Goal: Contribute content: Contribute content

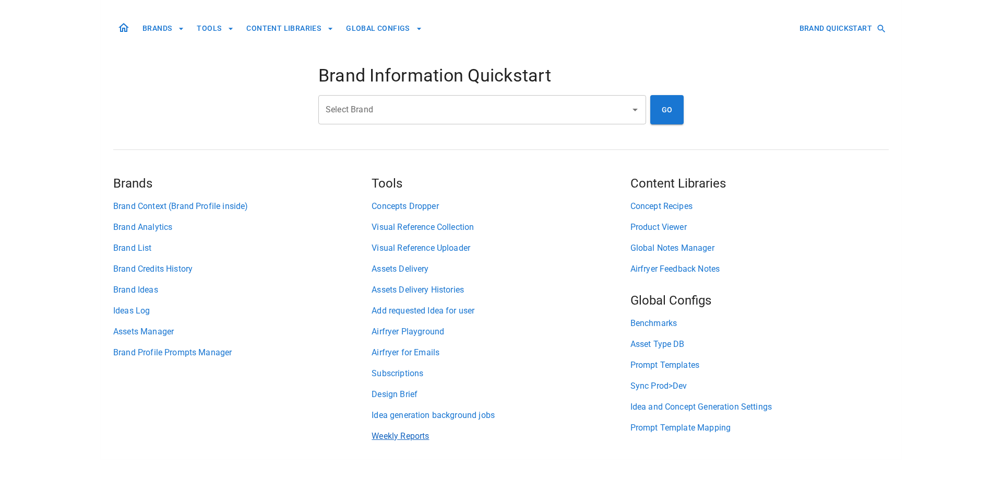
click at [385, 436] on link "Weekly Reports" at bounding box center [501, 436] width 258 height 13
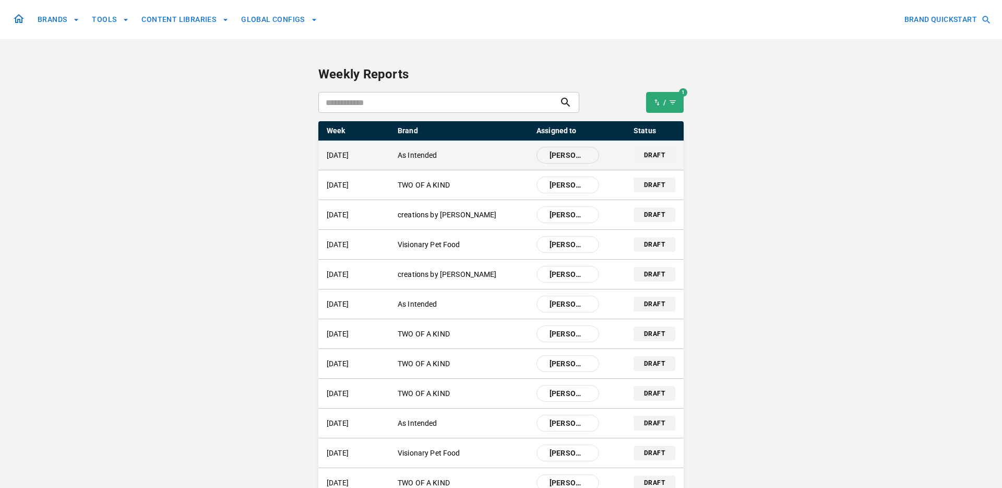
click at [419, 155] on p "As Intended" at bounding box center [463, 155] width 130 height 11
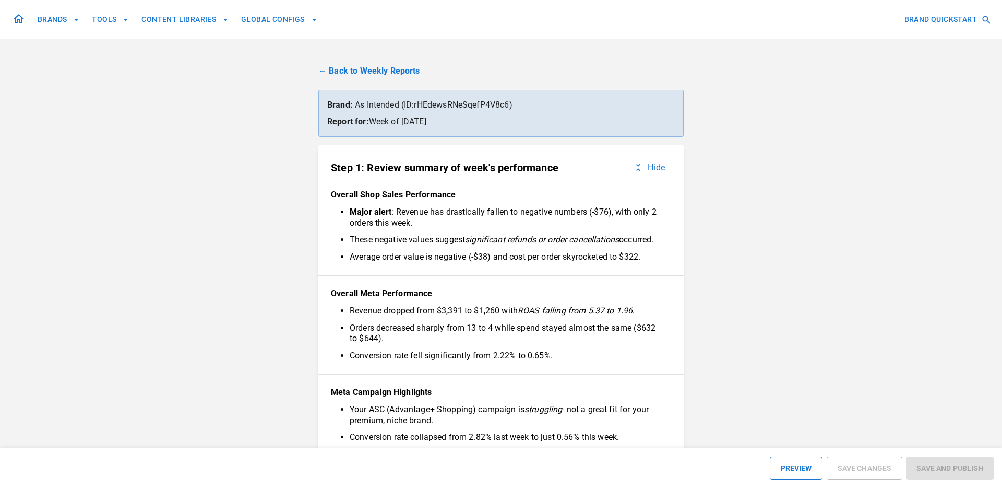
click at [325, 68] on link "← Back to Weekly Reports" at bounding box center [500, 71] width 365 height 13
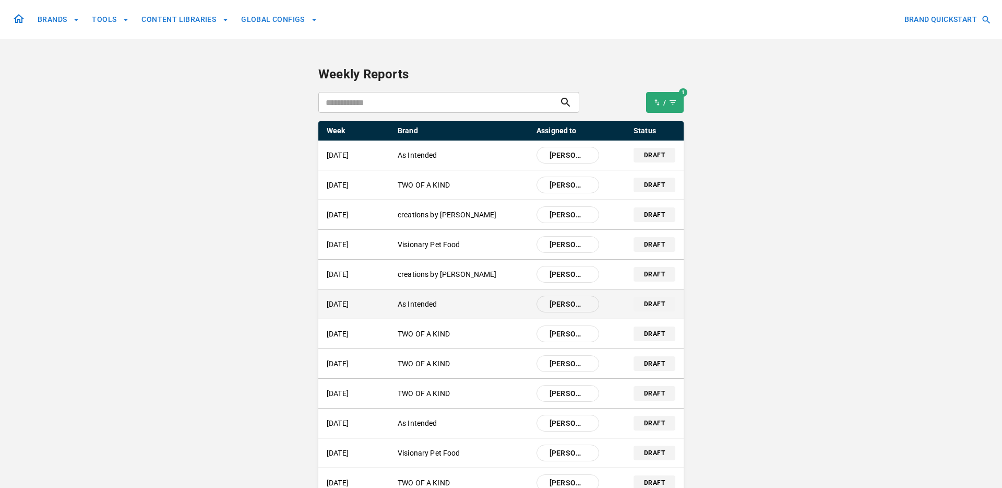
click at [429, 299] on p "As Intended" at bounding box center [463, 304] width 130 height 11
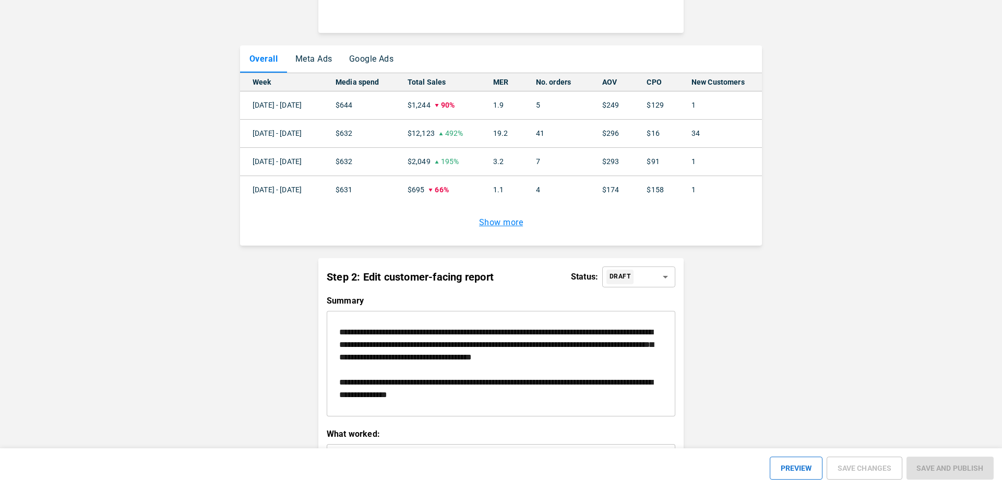
scroll to position [1325, 0]
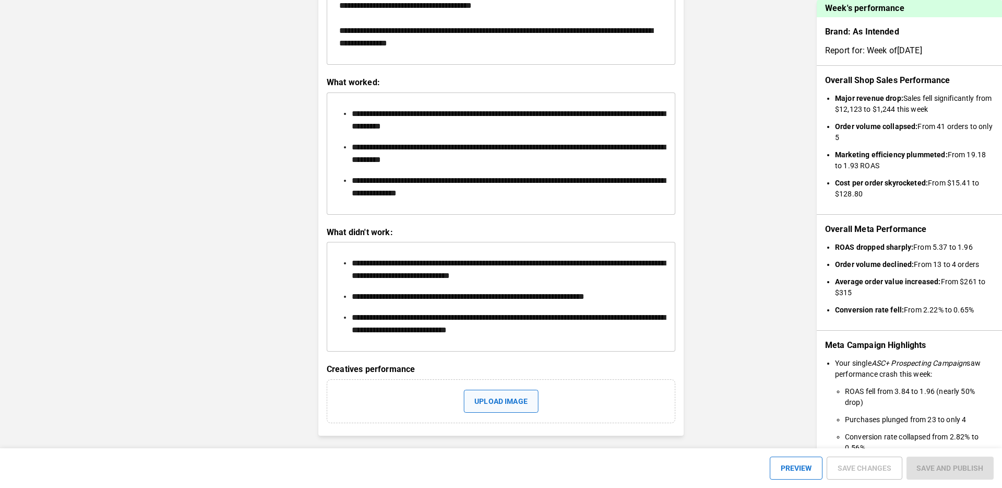
click at [506, 403] on button "Upload image" at bounding box center [501, 400] width 75 height 23
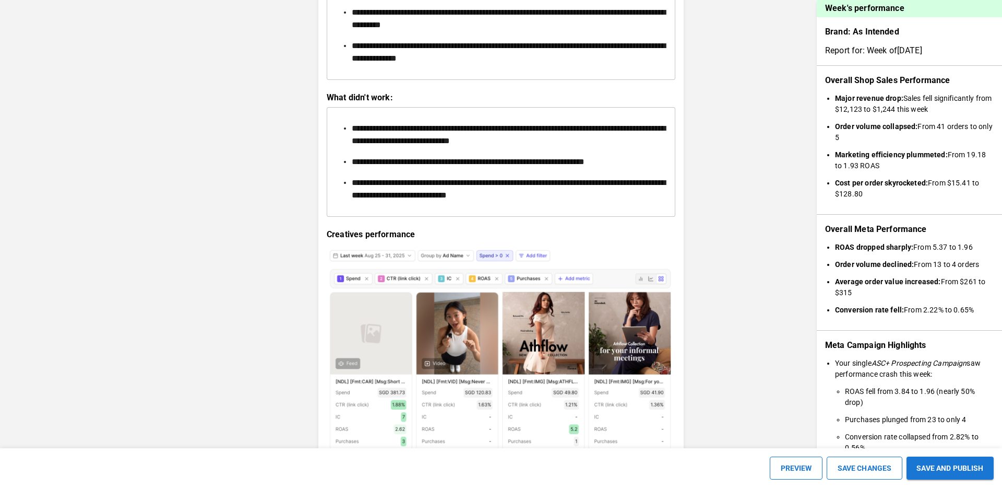
scroll to position [1684, 0]
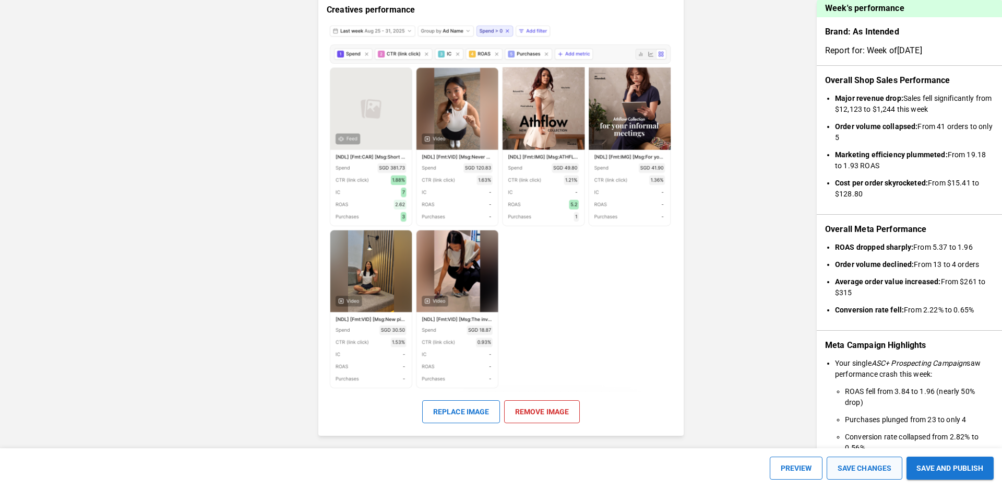
click at [854, 466] on button "SAVE CHANGES" at bounding box center [865, 467] width 76 height 23
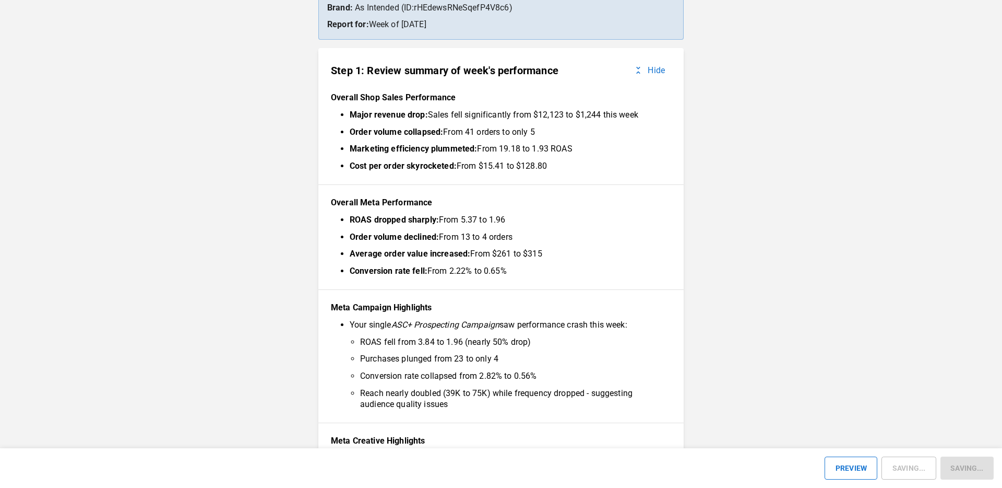
scroll to position [0, 0]
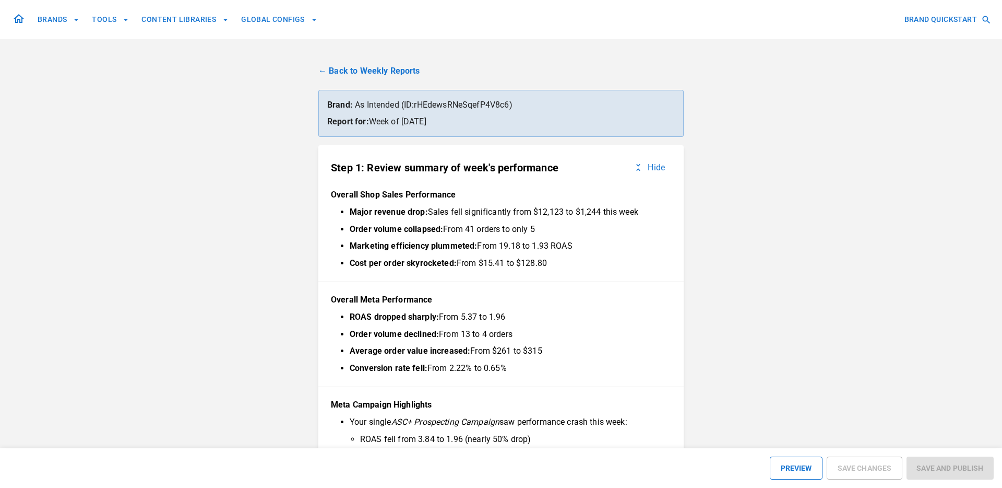
click at [351, 76] on link "← Back to Weekly Reports" at bounding box center [500, 71] width 365 height 13
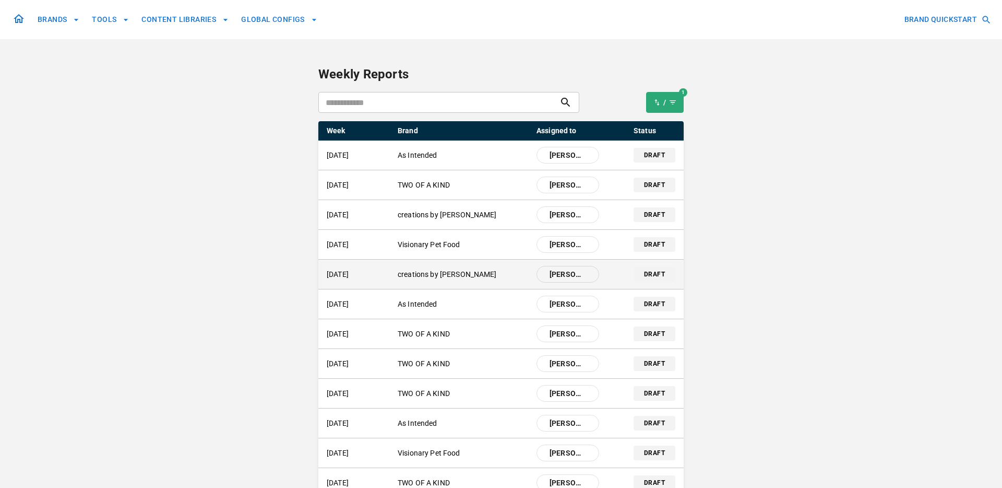
click at [435, 275] on p "creations by [PERSON_NAME]" at bounding box center [463, 274] width 130 height 11
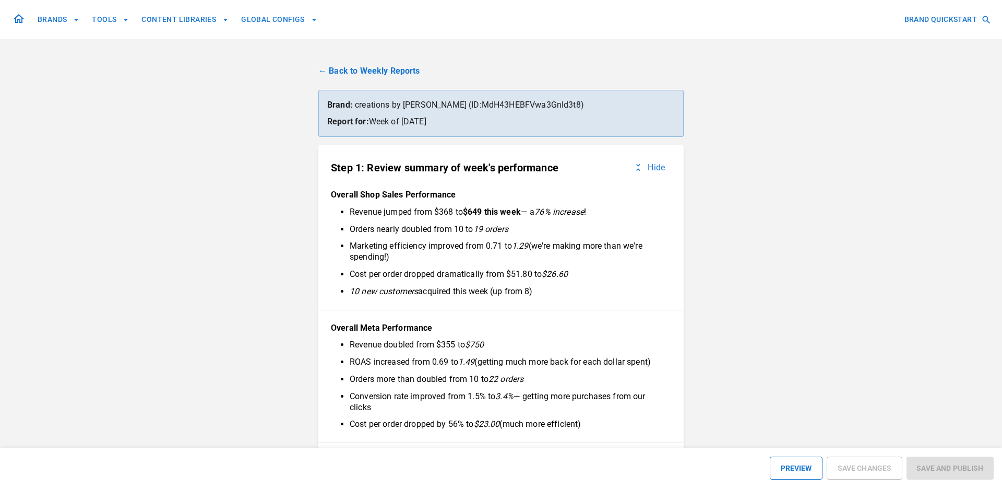
click at [328, 73] on link "← Back to Weekly Reports" at bounding box center [500, 71] width 365 height 13
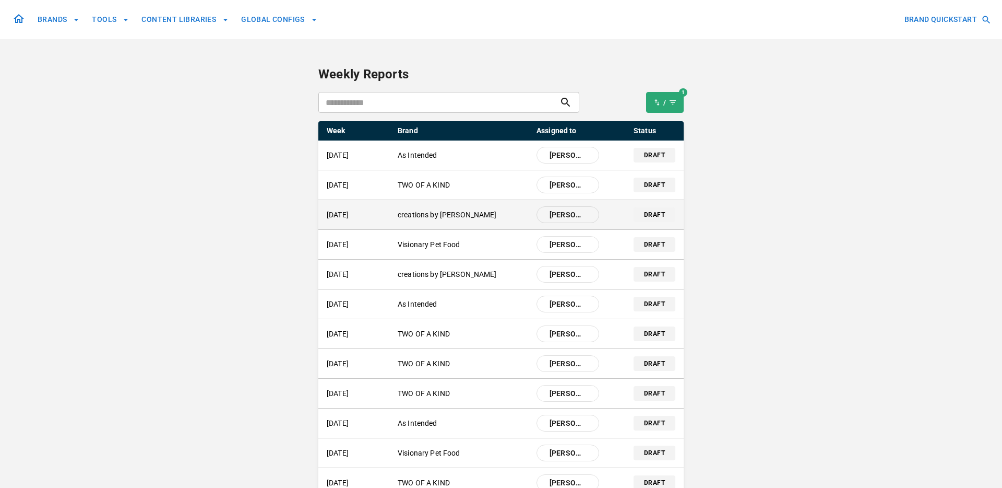
click at [420, 210] on p "creations by [PERSON_NAME]" at bounding box center [463, 214] width 130 height 11
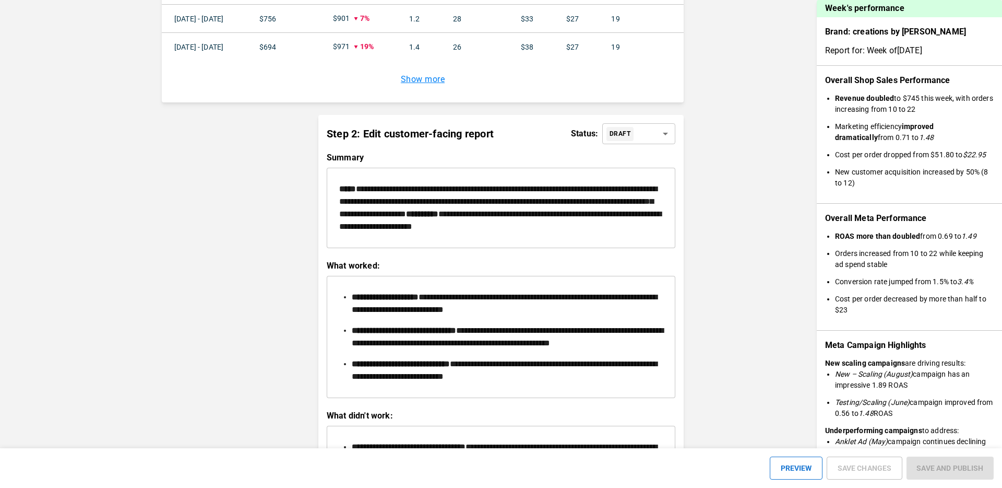
scroll to position [1193, 0]
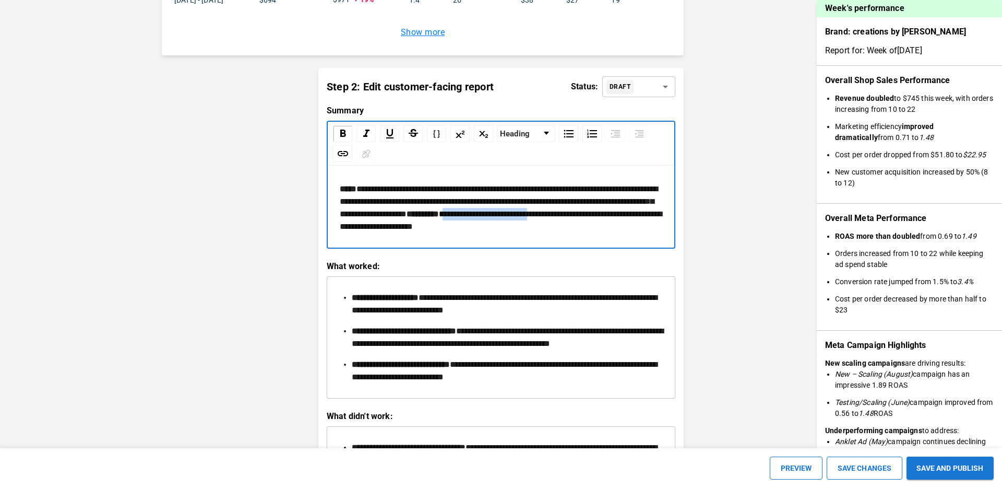
drag, startPoint x: 490, startPoint y: 241, endPoint x: 383, endPoint y: 242, distance: 107.5
click at [383, 230] on span "**********" at bounding box center [501, 220] width 322 height 20
click at [346, 230] on span "**********" at bounding box center [501, 220] width 322 height 20
click at [340, 230] on span "**********" at bounding box center [501, 220] width 322 height 20
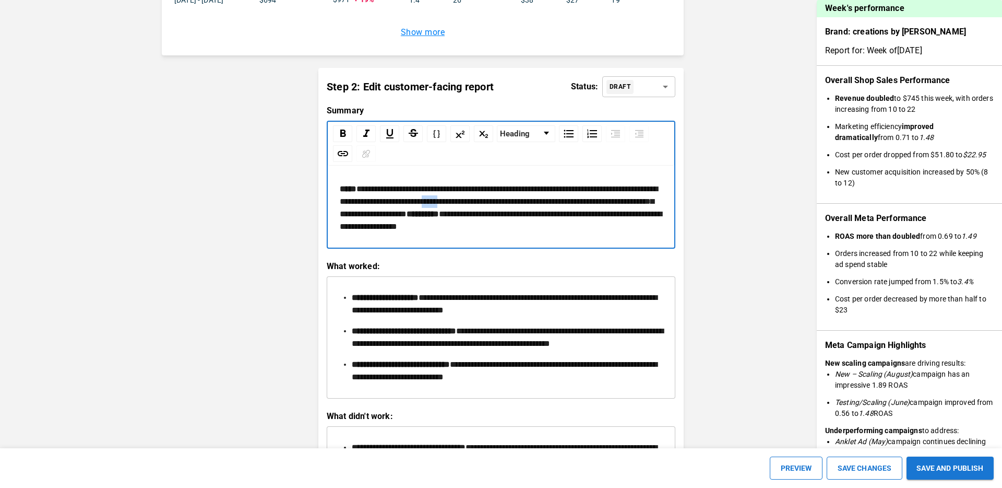
drag, startPoint x: 556, startPoint y: 201, endPoint x: 534, endPoint y: 201, distance: 21.4
click at [534, 201] on span "**********" at bounding box center [499, 201] width 318 height 33
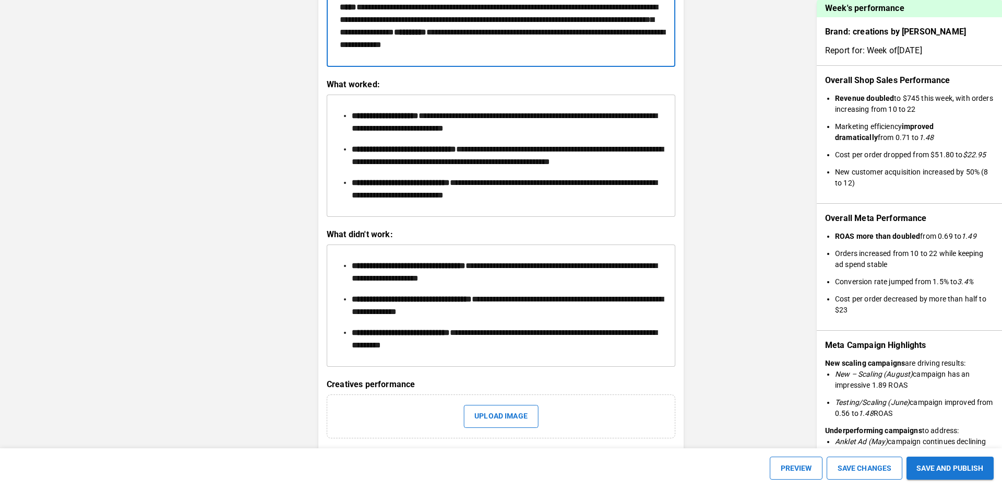
scroll to position [1374, 0]
click at [481, 199] on span "**********" at bounding box center [504, 189] width 305 height 20
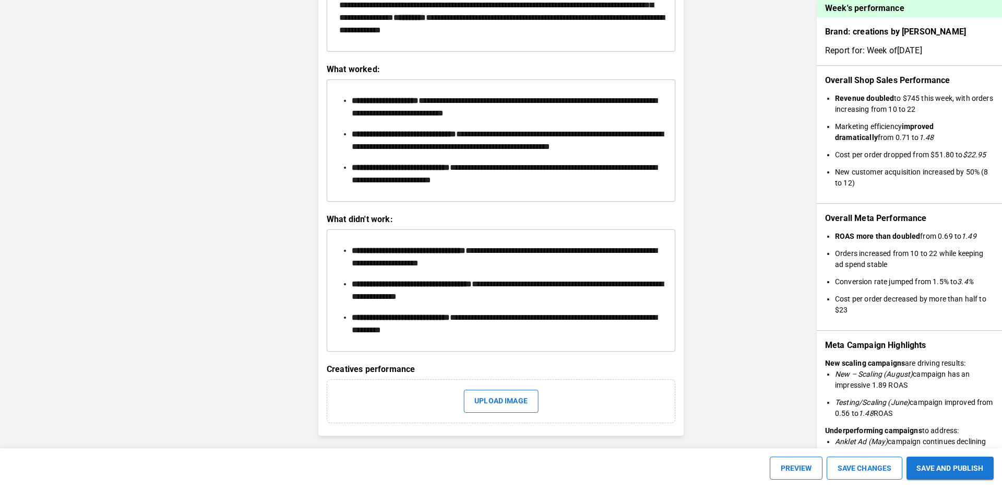
scroll to position [1427, 0]
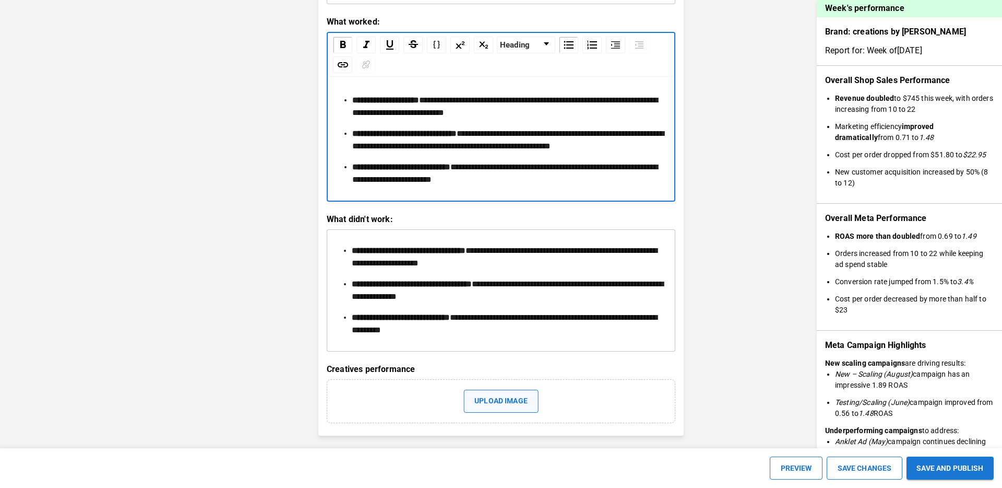
click at [489, 399] on button "Upload image" at bounding box center [501, 400] width 75 height 23
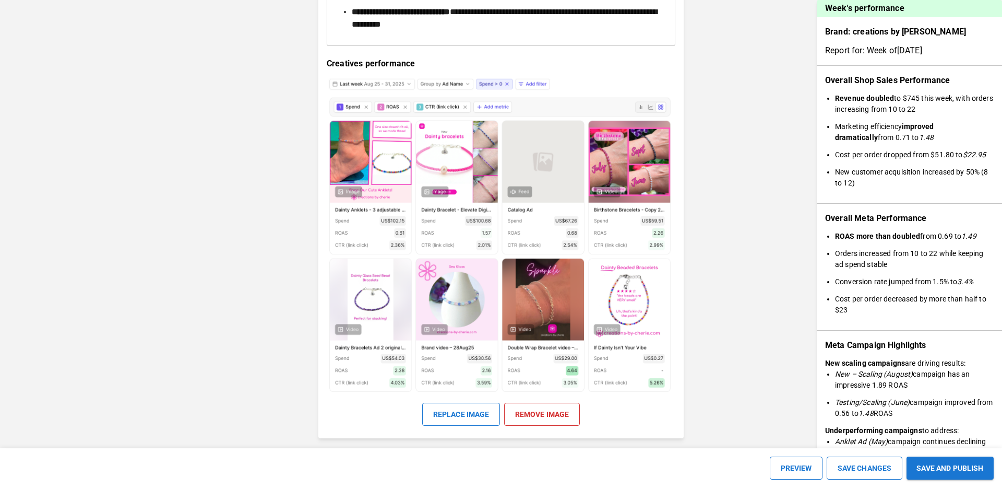
scroll to position [1688, 0]
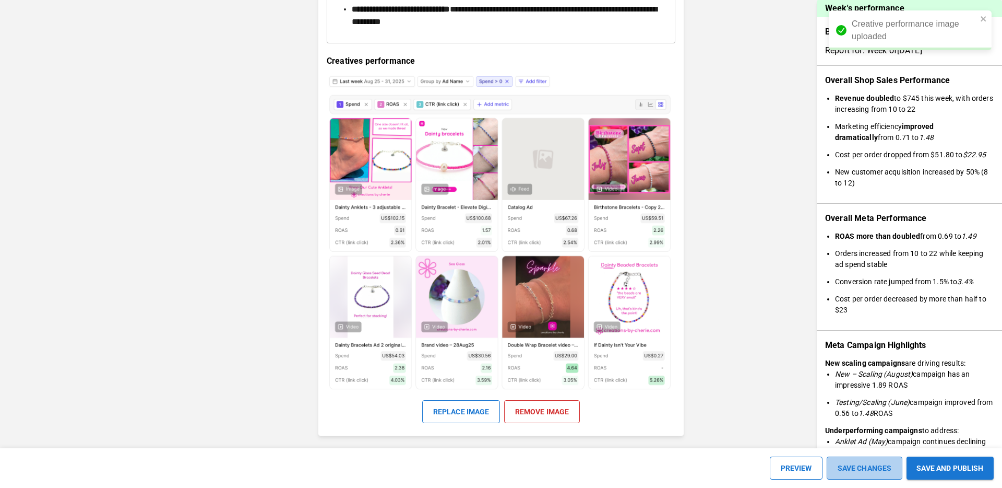
click at [851, 465] on button "SAVE CHANGES" at bounding box center [865, 467] width 76 height 23
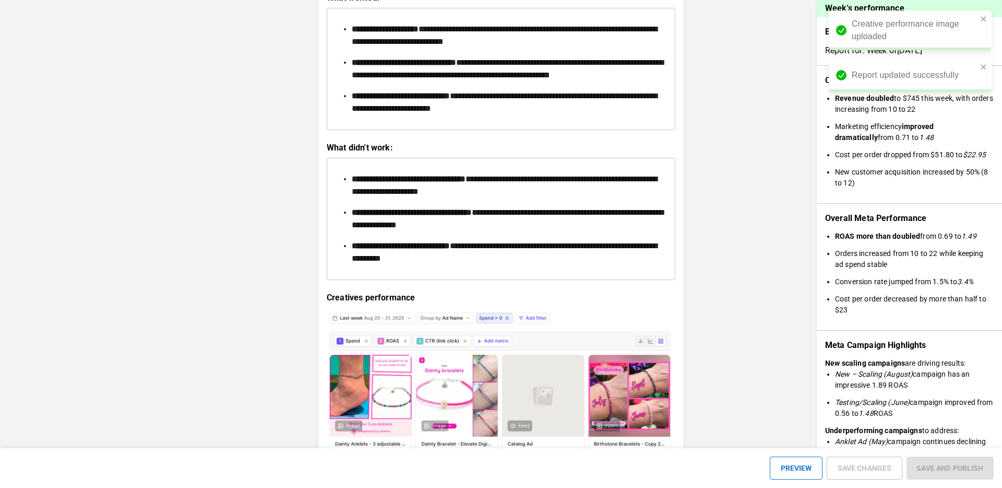
scroll to position [1535, 0]
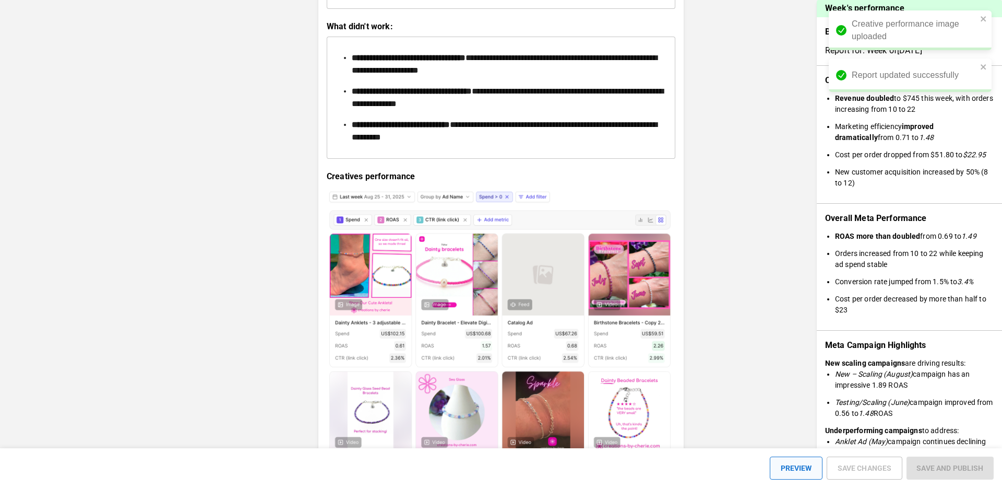
click at [788, 476] on button "PREVIEW" at bounding box center [796, 467] width 53 height 23
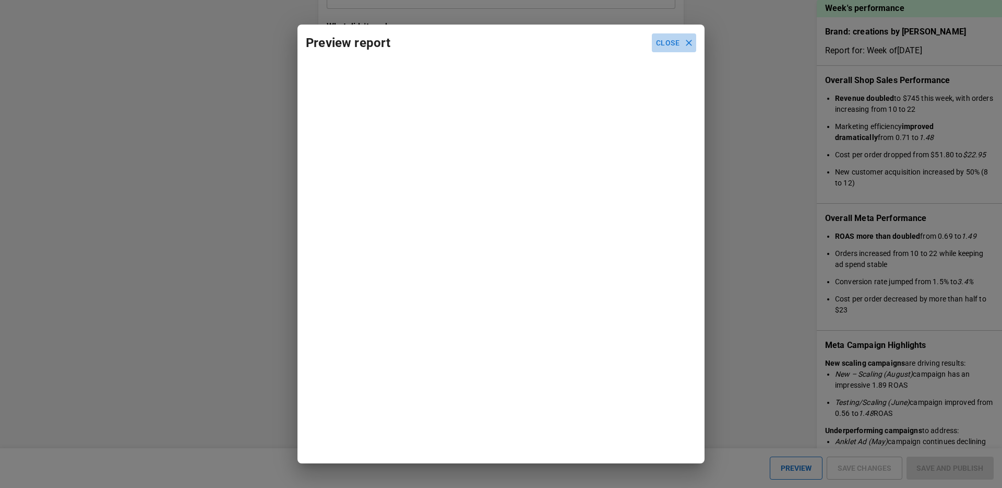
click at [680, 43] on button "Close" at bounding box center [674, 42] width 44 height 19
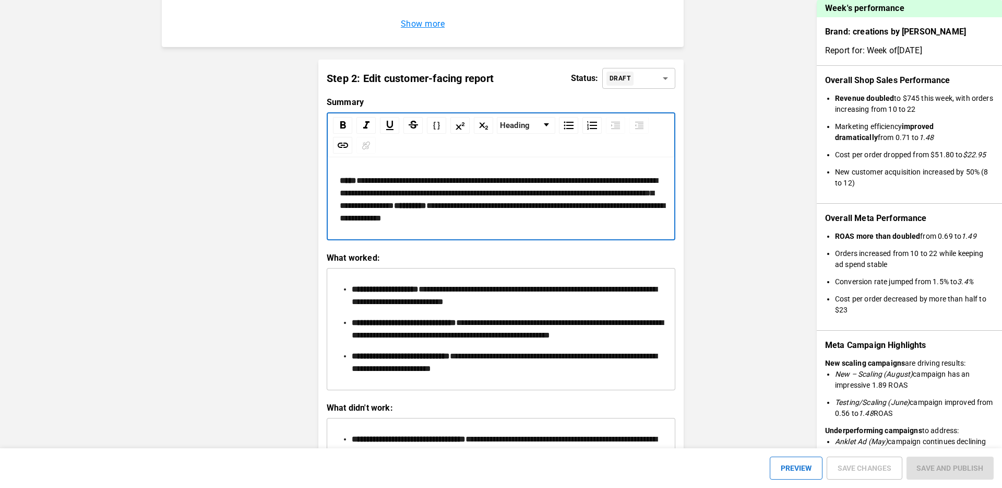
scroll to position [1249, 0]
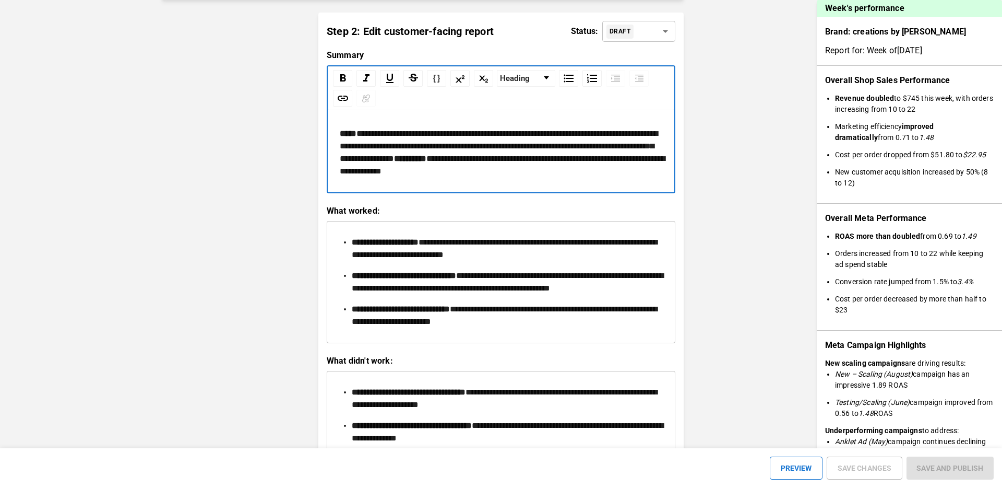
click at [480, 175] on span "**********" at bounding box center [502, 165] width 325 height 20
click at [856, 466] on button "SAVE CHANGES" at bounding box center [865, 467] width 76 height 23
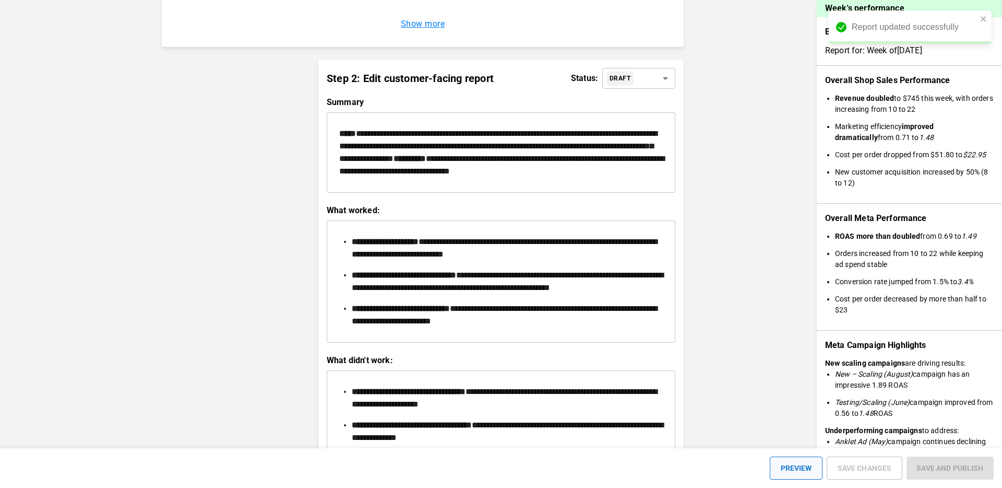
click at [804, 468] on button "PREVIEW" at bounding box center [796, 467] width 53 height 23
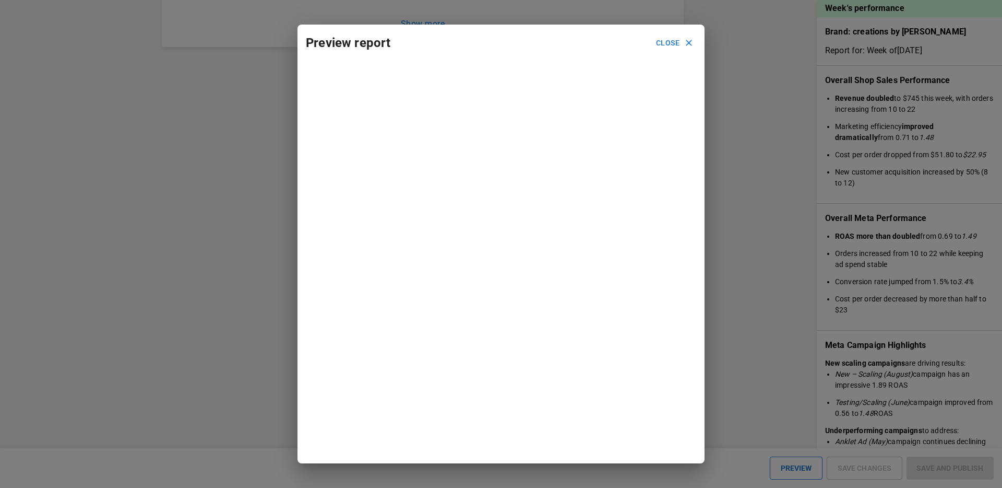
click at [675, 49] on button "Close" at bounding box center [674, 42] width 44 height 19
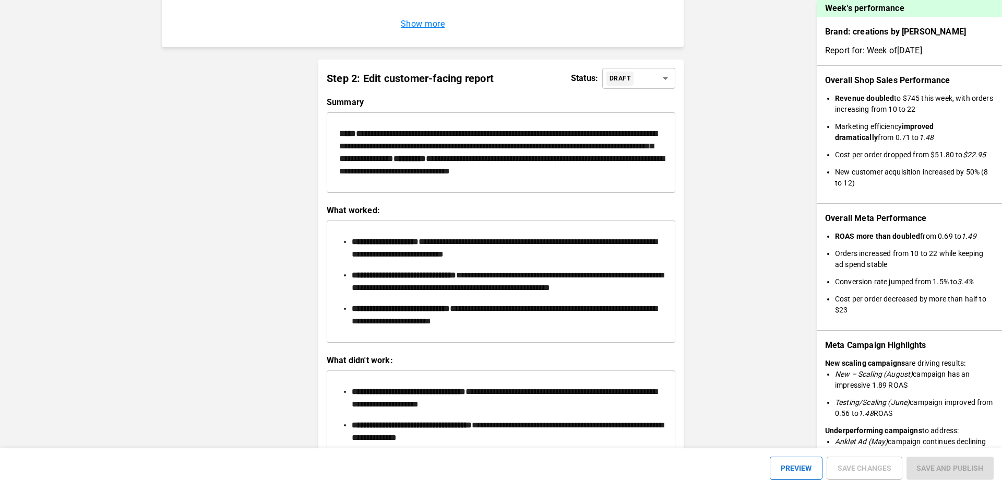
scroll to position [1116, 0]
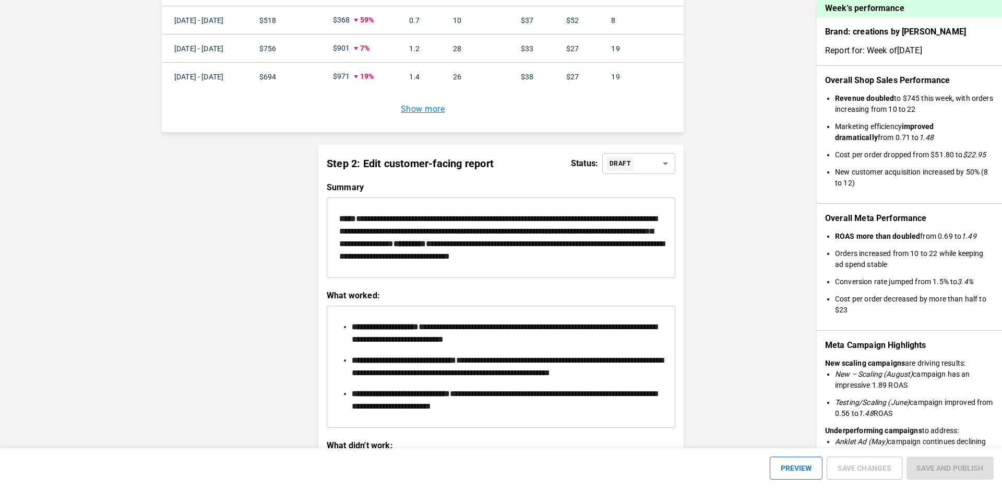
click at [648, 205] on div "PUBLISHED" at bounding box center [632, 209] width 42 height 15
type input "*********"
click at [961, 476] on button "SAVE AND PUBLISH" at bounding box center [950, 467] width 87 height 23
